Goal: Task Accomplishment & Management: Use online tool/utility

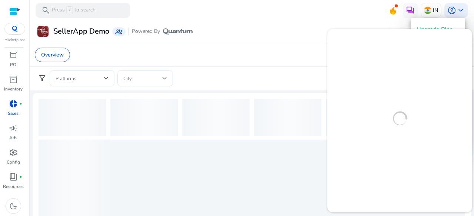
click at [84, 57] on div at bounding box center [237, 108] width 474 height 216
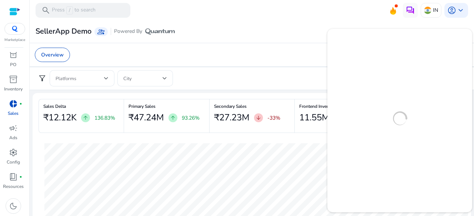
click at [0, 115] on link "donut_small fiber_manual_record Sales" at bounding box center [13, 110] width 26 height 24
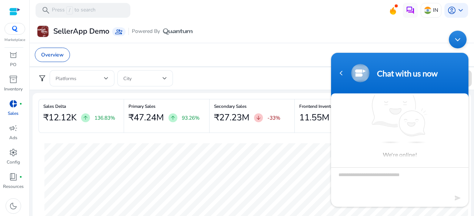
scroll to position [6, 0]
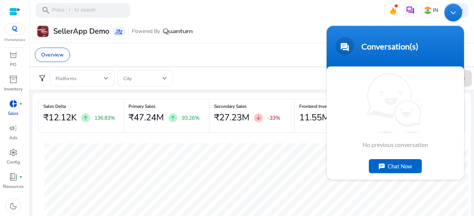
drag, startPoint x: 410, startPoint y: 40, endPoint x: 410, endPoint y: 7, distance: 33.7
click at [410, 7] on body "Conversation(s) We're online! No previous conversation Chat Now" at bounding box center [395, 92] width 145 height 184
drag, startPoint x: 453, startPoint y: 13, endPoint x: 452, endPoint y: 16, distance: 3.9
click at [454, 13] on div "Minimize live chat window" at bounding box center [453, 13] width 18 height 18
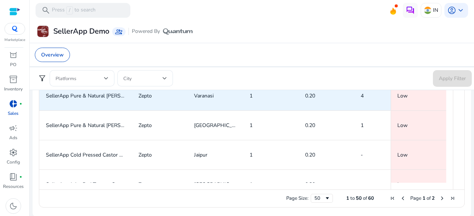
scroll to position [222, 0]
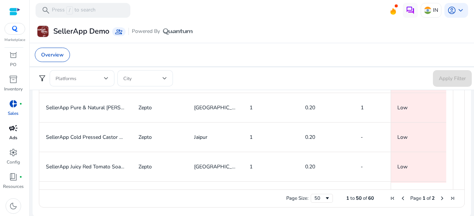
click at [22, 137] on link "campaign Ads" at bounding box center [13, 134] width 26 height 24
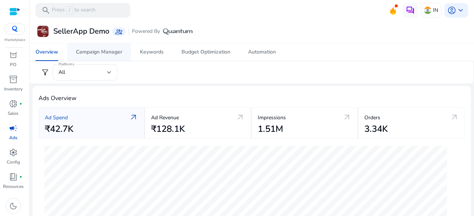
click at [108, 50] on div "Campaign Manager" at bounding box center [99, 52] width 46 height 5
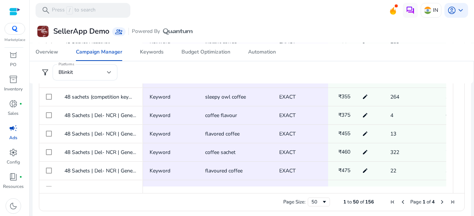
scroll to position [313, 0]
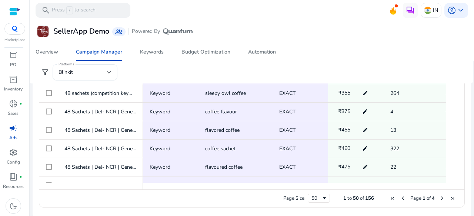
click at [370, 198] on span "156" at bounding box center [369, 198] width 9 height 7
click at [366, 198] on span "156" at bounding box center [369, 198] width 9 height 7
click at [354, 197] on span "50" at bounding box center [356, 198] width 6 height 7
click at [347, 198] on span "to" at bounding box center [349, 198] width 4 height 7
click at [343, 198] on span "1" at bounding box center [344, 198] width 3 height 7
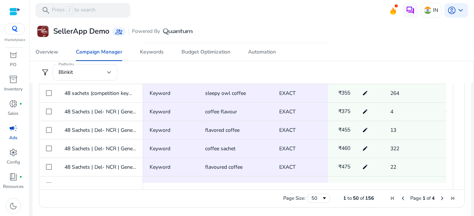
drag, startPoint x: 336, startPoint y: 196, endPoint x: 372, endPoint y: 194, distance: 35.6
click at [372, 194] on div "Page Size: 50 1 to 50 of 156 Page 1 of 4" at bounding box center [251, 199] width 425 height 18
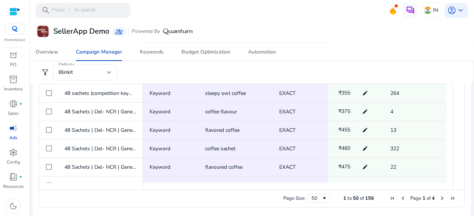
click at [372, 194] on div "Page Size: 50 1 to 50 of 156 Page 1 of 4" at bounding box center [251, 199] width 425 height 18
click at [321, 199] on span "Page Size" at bounding box center [324, 199] width 6 height 6
click at [329, 195] on div "Page Size: 50 1 to 50 of 156 Page 1 of 4" at bounding box center [251, 199] width 425 height 18
drag, startPoint x: 324, startPoint y: 198, endPoint x: 323, endPoint y: 192, distance: 5.2
click at [324, 198] on span "Page Size" at bounding box center [324, 199] width 6 height 6
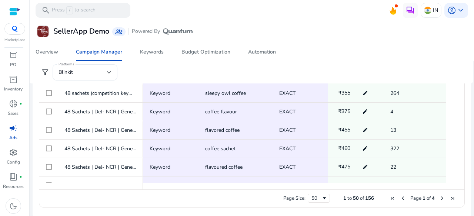
click at [332, 198] on div "Page Size: 50 1 to 50 of 156 Page 1 of 4" at bounding box center [251, 199] width 425 height 18
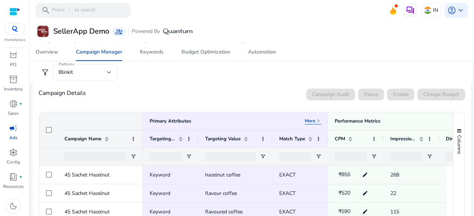
scroll to position [128, 0]
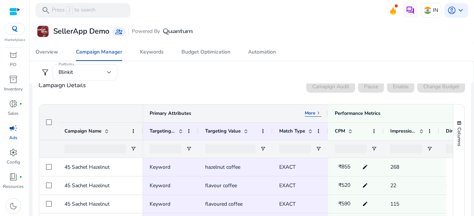
click at [312, 112] on p "More" at bounding box center [310, 113] width 11 height 6
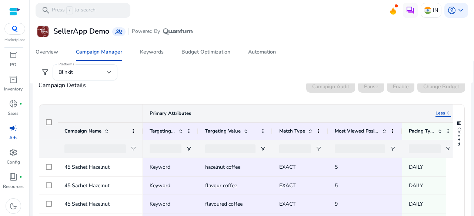
click at [449, 113] on span "keyboard_arrow_left" at bounding box center [448, 113] width 6 height 6
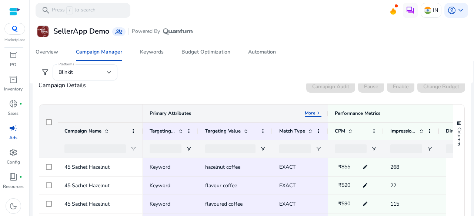
click at [315, 111] on span "keyboard_arrow_right" at bounding box center [318, 113] width 6 height 6
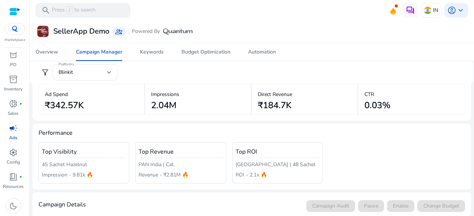
scroll to position [0, 0]
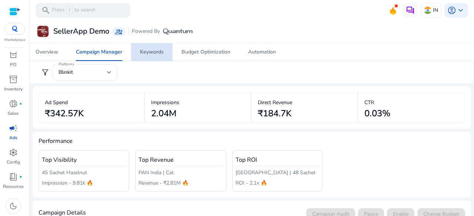
click at [137, 60] on link "Keywords" at bounding box center [151, 52] width 41 height 18
